Goal: Navigation & Orientation: Find specific page/section

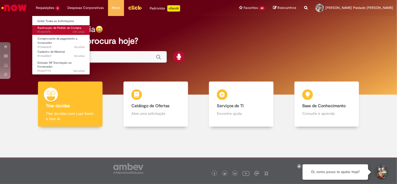
click at [51, 30] on link "Reativação de Pedido de Compra 23h atrás 23 horas atrás R13461074" at bounding box center [61, 30] width 58 height 10
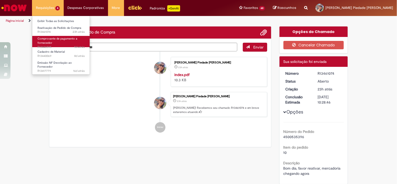
click at [51, 40] on span "Comprovante de pagamento a fornecedor" at bounding box center [57, 41] width 40 height 8
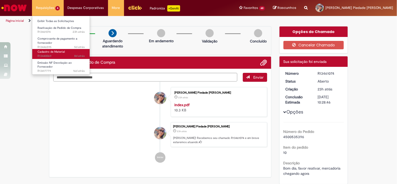
click at [51, 52] on span "Cadastro de Material" at bounding box center [50, 52] width 27 height 4
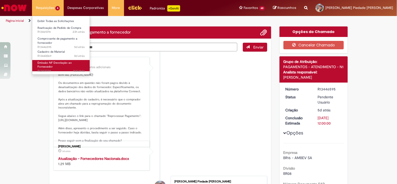
click at [52, 62] on span "Emissão NF Devolução ao Fornecedor" at bounding box center [54, 65] width 34 height 8
